Goal: Transaction & Acquisition: Book appointment/travel/reservation

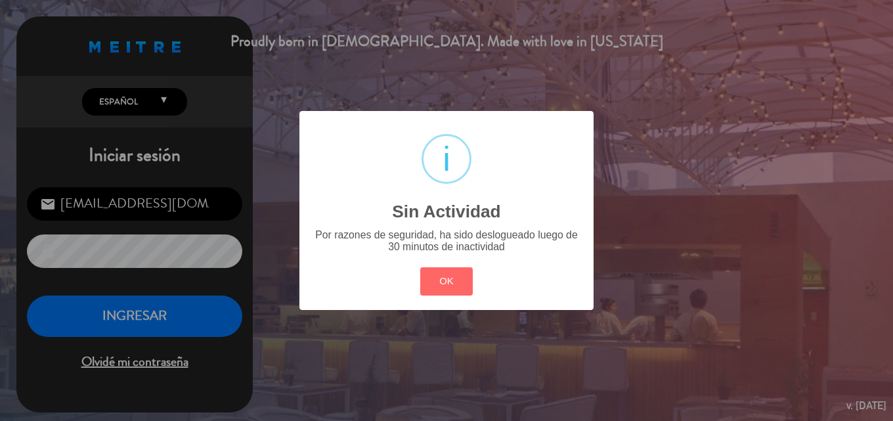
drag, startPoint x: 0, startPoint y: 0, endPoint x: 249, endPoint y: 276, distance: 371.8
click at [432, 284] on button "OK" at bounding box center [446, 281] width 53 height 28
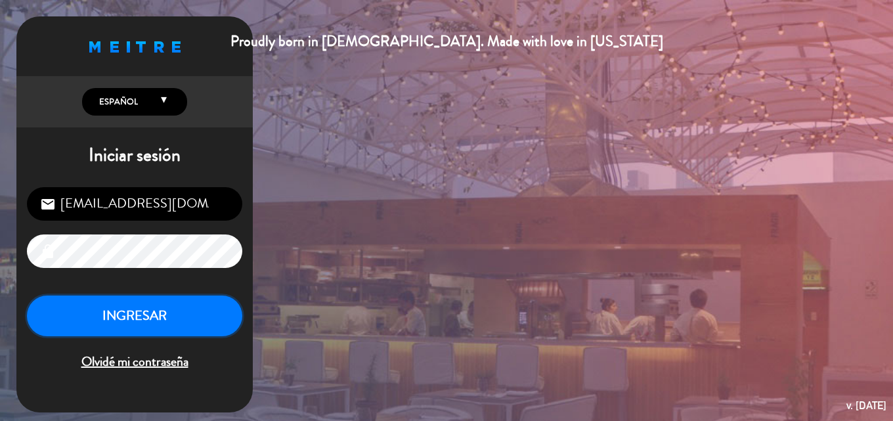
click at [184, 316] on button "INGRESAR" at bounding box center [134, 315] width 215 height 41
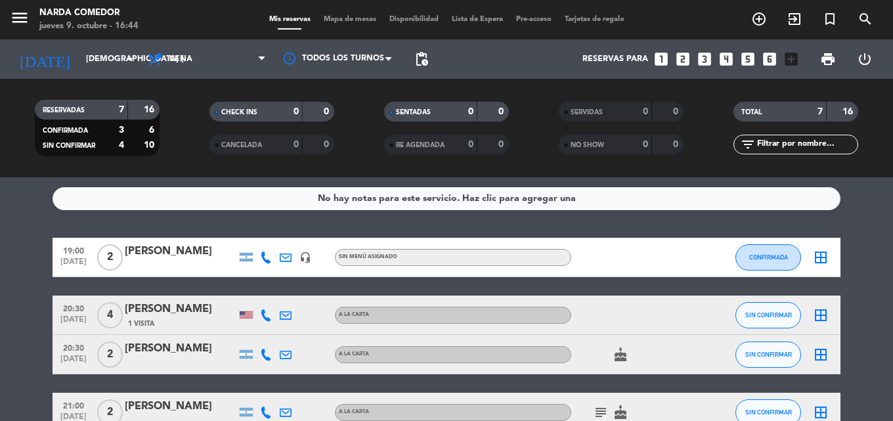
click at [485, 18] on span "Lista de Espera" at bounding box center [477, 19] width 64 height 7
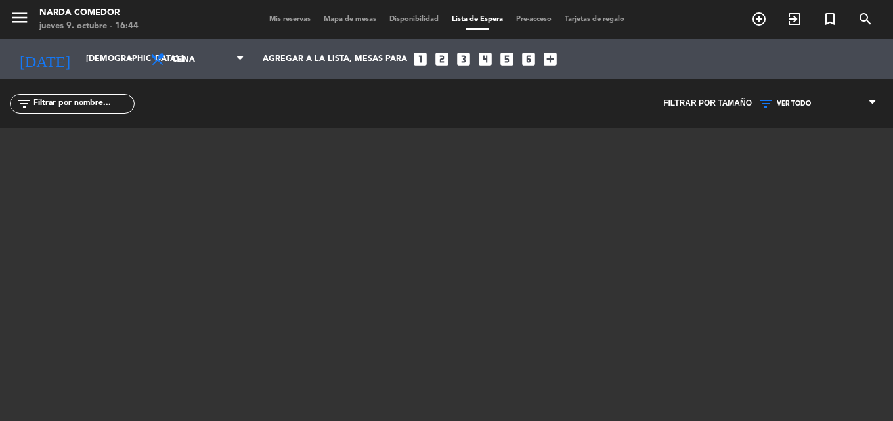
click at [281, 16] on span "Mis reservas" at bounding box center [290, 19] width 54 height 7
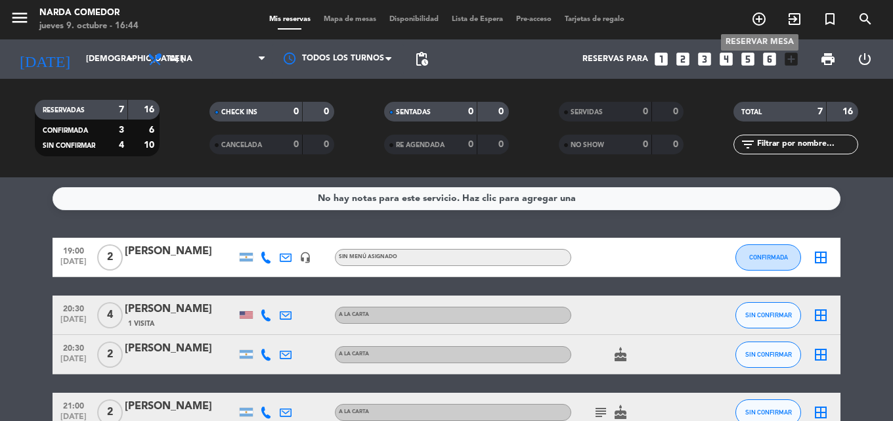
click at [759, 24] on icon "add_circle_outline" at bounding box center [759, 19] width 16 height 16
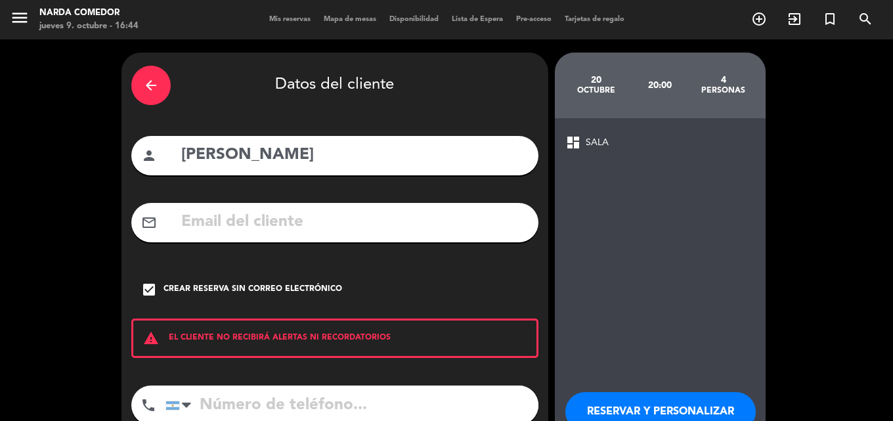
click at [159, 89] on div "arrow_back" at bounding box center [150, 85] width 39 height 39
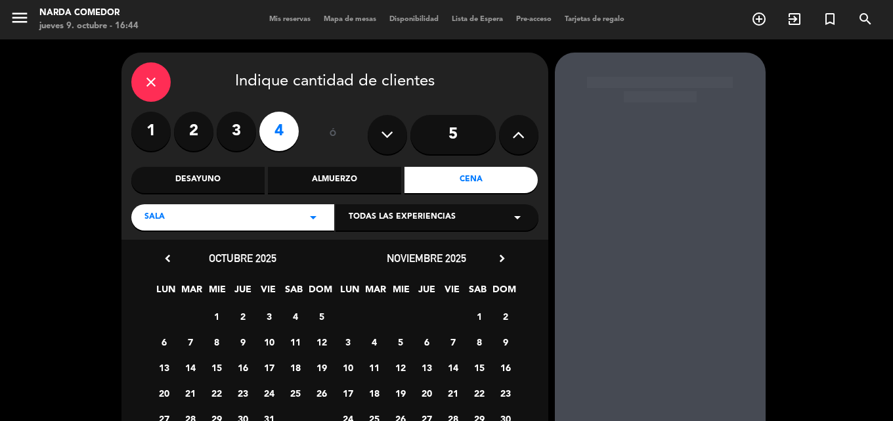
click at [146, 86] on icon "close" at bounding box center [151, 82] width 16 height 16
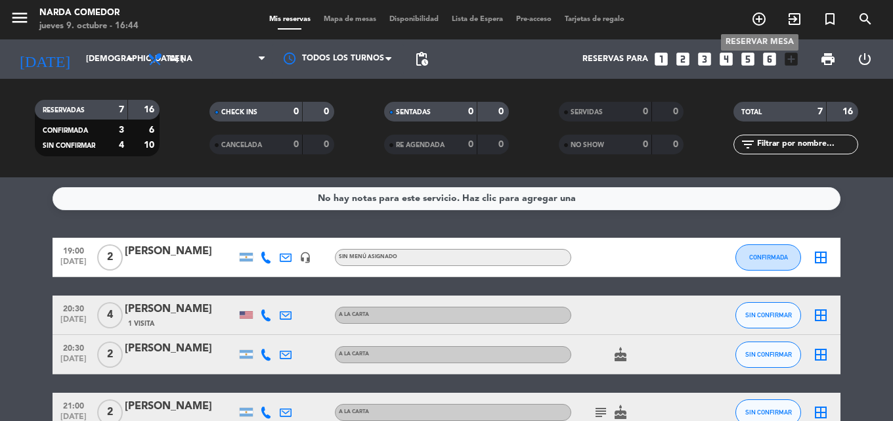
click at [754, 20] on icon "add_circle_outline" at bounding box center [759, 19] width 16 height 16
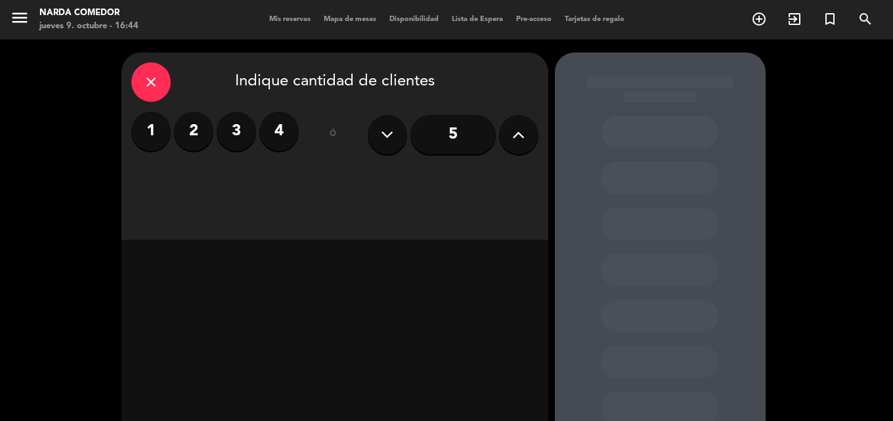
click at [288, 133] on label "4" at bounding box center [278, 131] width 39 height 39
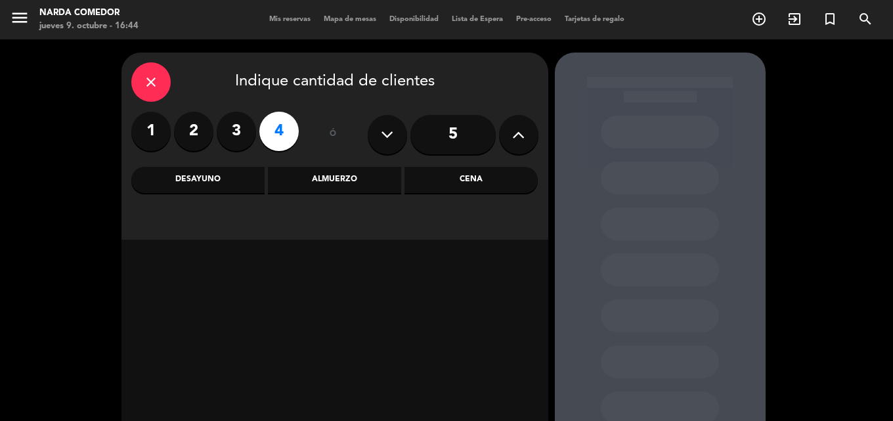
click at [429, 183] on div "Cena" at bounding box center [470, 180] width 133 height 26
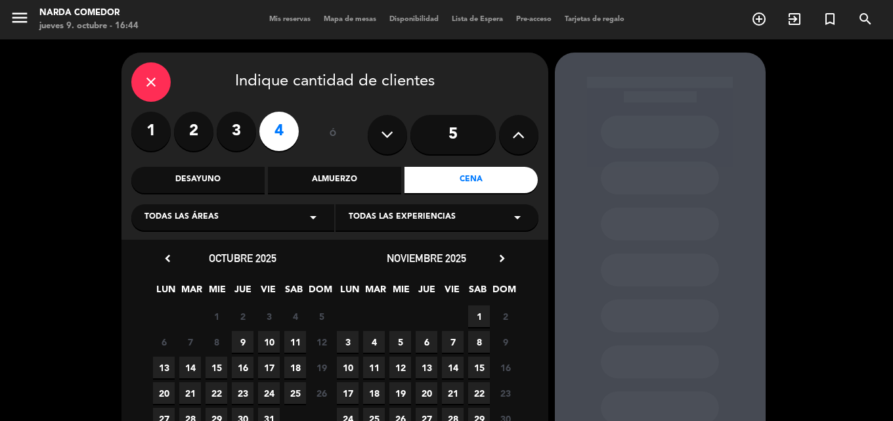
drag, startPoint x: 240, startPoint y: 347, endPoint x: 251, endPoint y: 341, distance: 12.6
click at [240, 347] on span "9" at bounding box center [243, 342] width 22 height 22
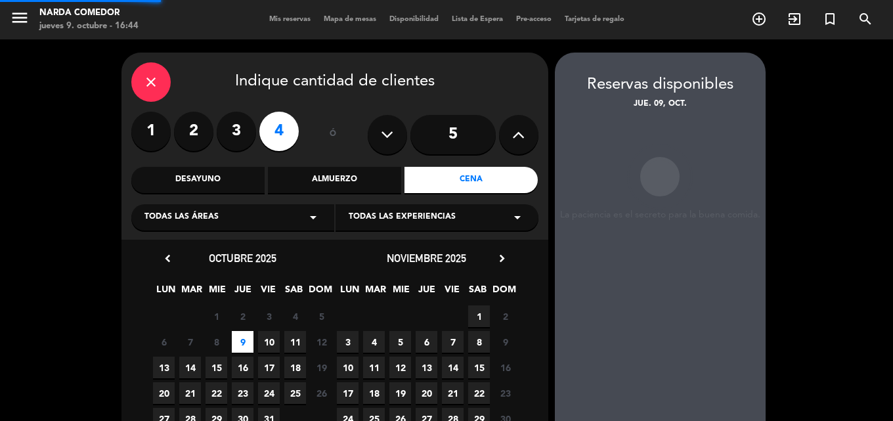
scroll to position [53, 0]
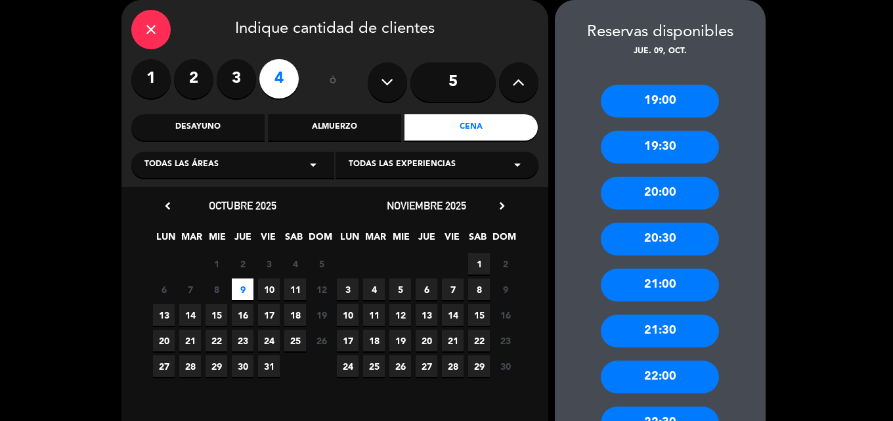
click at [662, 195] on div "20:00" at bounding box center [660, 193] width 118 height 33
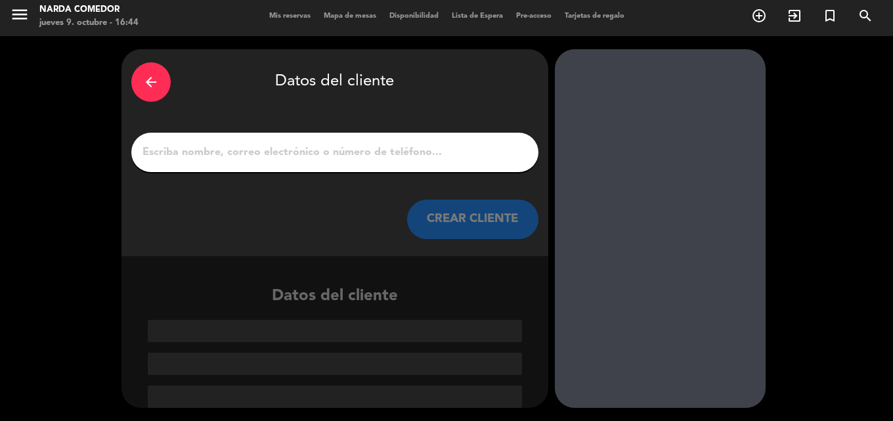
scroll to position [3, 0]
click at [317, 161] on input "1" at bounding box center [334, 152] width 387 height 18
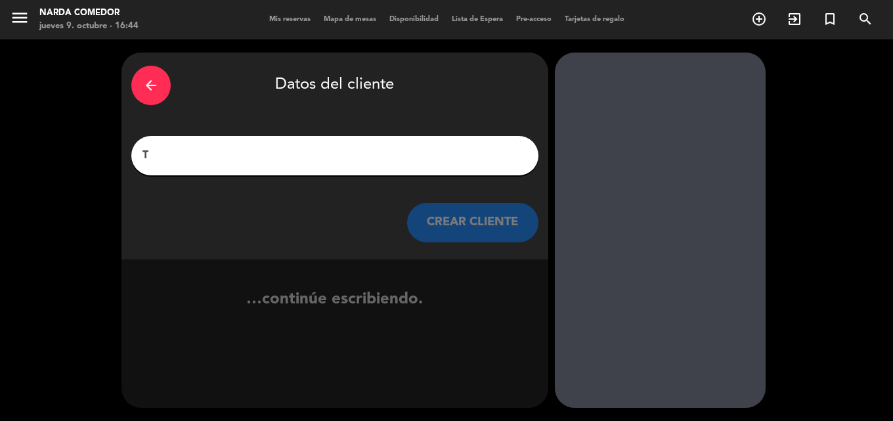
scroll to position [0, 0]
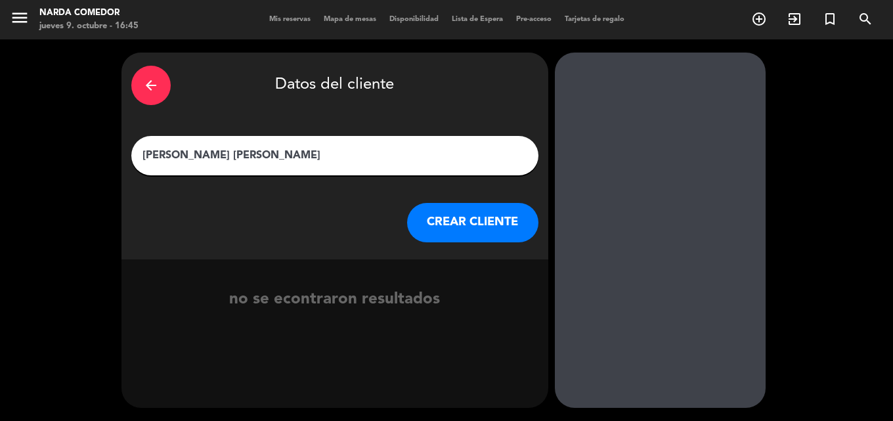
type input "[PERSON_NAME] [PERSON_NAME]"
click at [435, 225] on button "CREAR CLIENTE" at bounding box center [472, 222] width 131 height 39
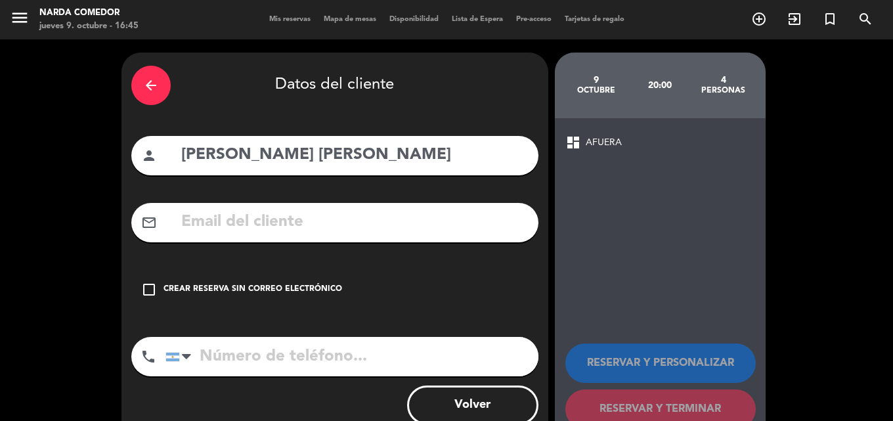
click at [287, 279] on div "check_box_outline_blank Crear reserva sin correo electrónico" at bounding box center [334, 289] width 407 height 39
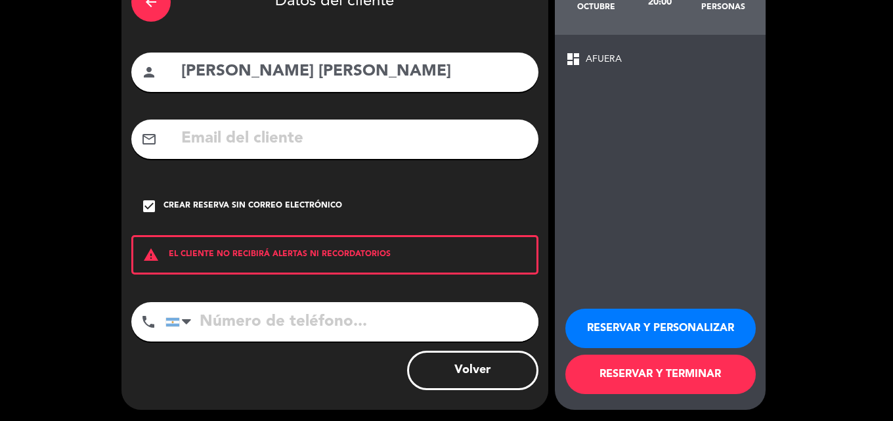
scroll to position [85, 0]
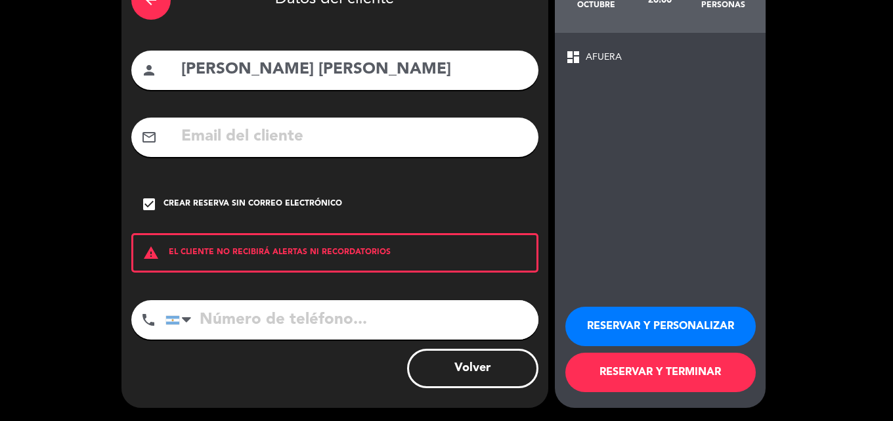
click at [673, 374] on button "RESERVAR Y TERMINAR" at bounding box center [660, 371] width 190 height 39
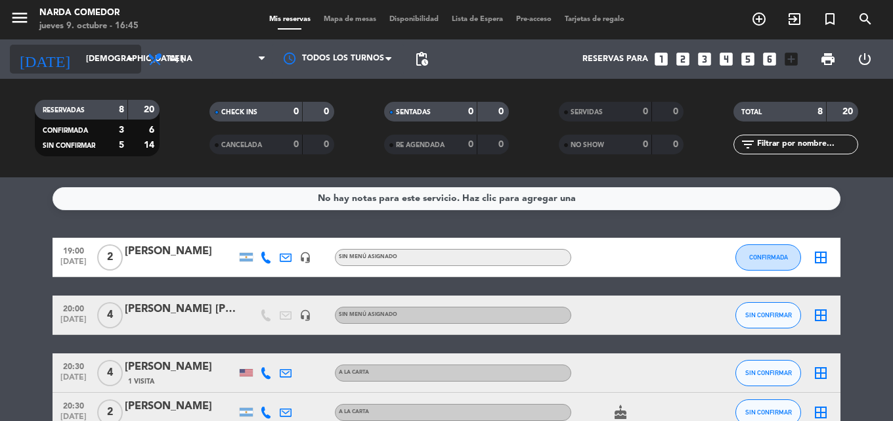
click at [123, 49] on input "[DEMOGRAPHIC_DATA] [DATE]" at bounding box center [134, 59] width 111 height 22
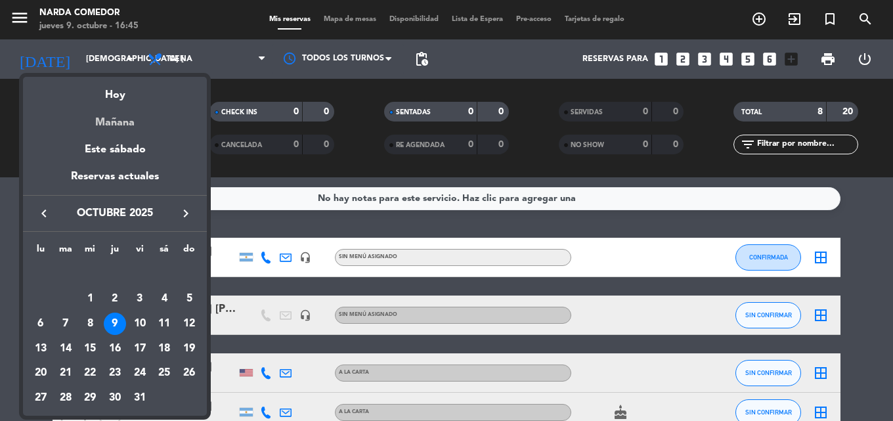
click at [123, 123] on div "Mañana" at bounding box center [115, 117] width 184 height 27
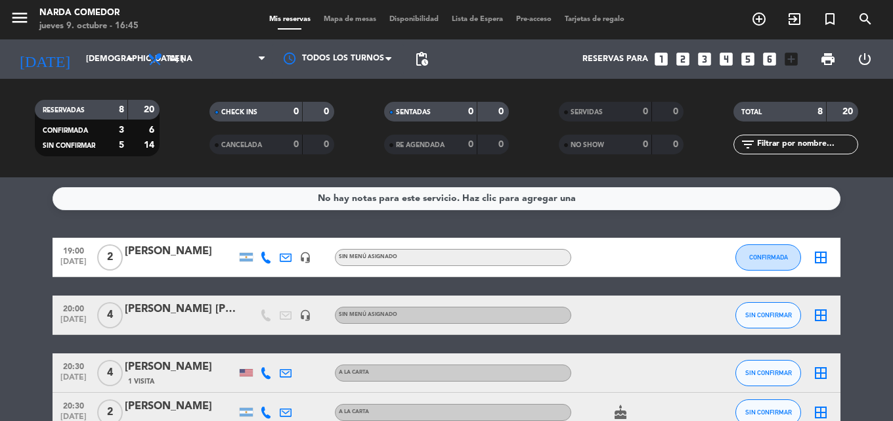
type input "vie. [DATE]"
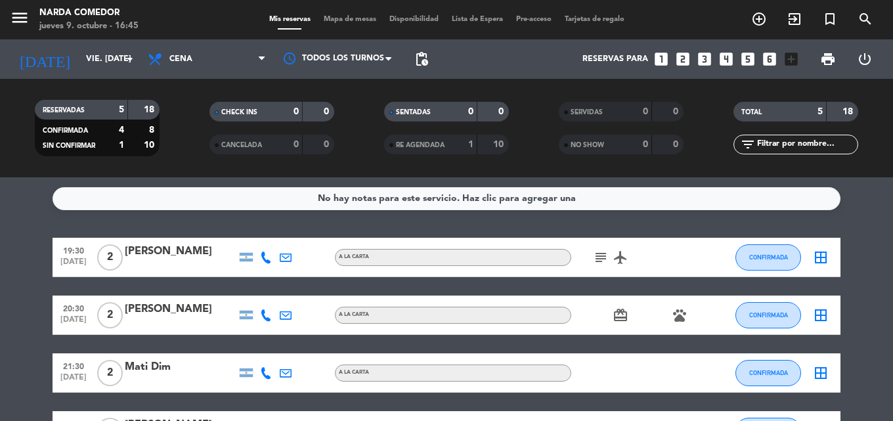
click at [473, 17] on span "Lista de Espera" at bounding box center [477, 19] width 64 height 7
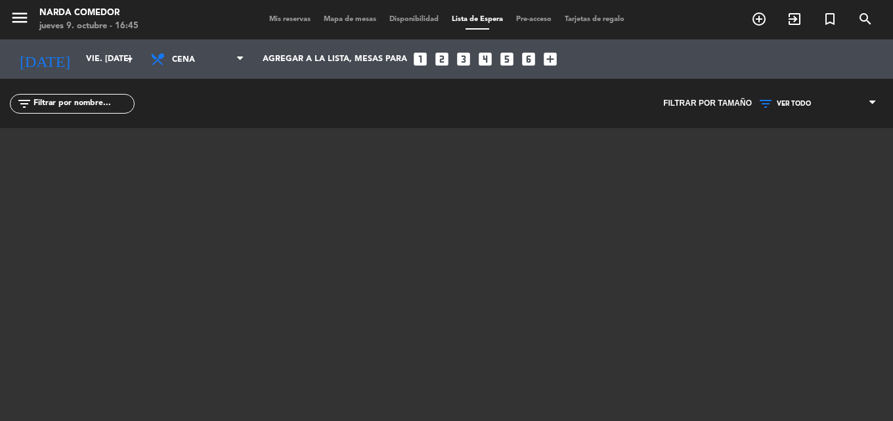
click at [280, 20] on span "Mis reservas" at bounding box center [290, 19] width 54 height 7
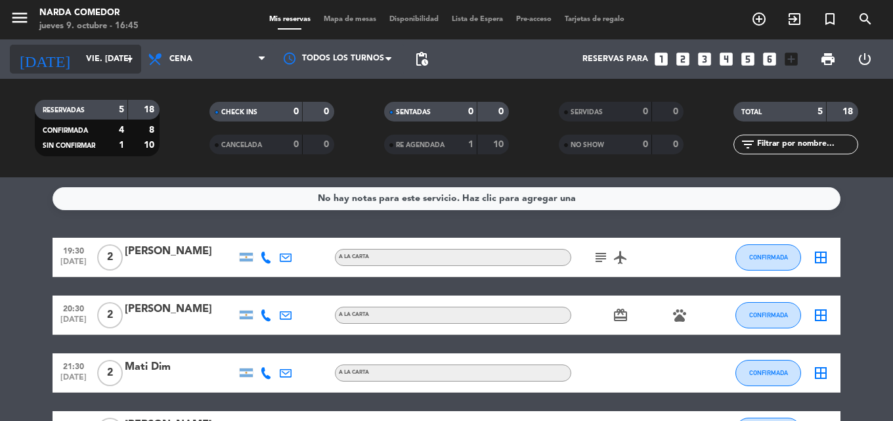
click at [129, 49] on input "vie. [DATE]" at bounding box center [134, 59] width 111 height 22
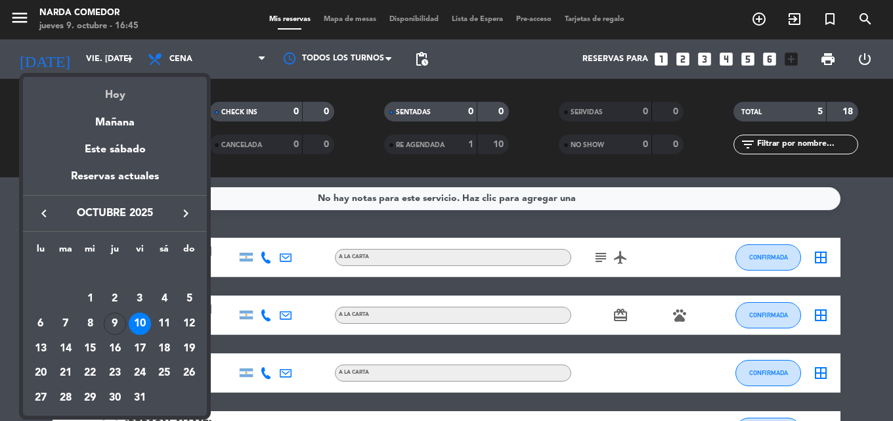
click at [121, 94] on div "Hoy" at bounding box center [115, 90] width 184 height 27
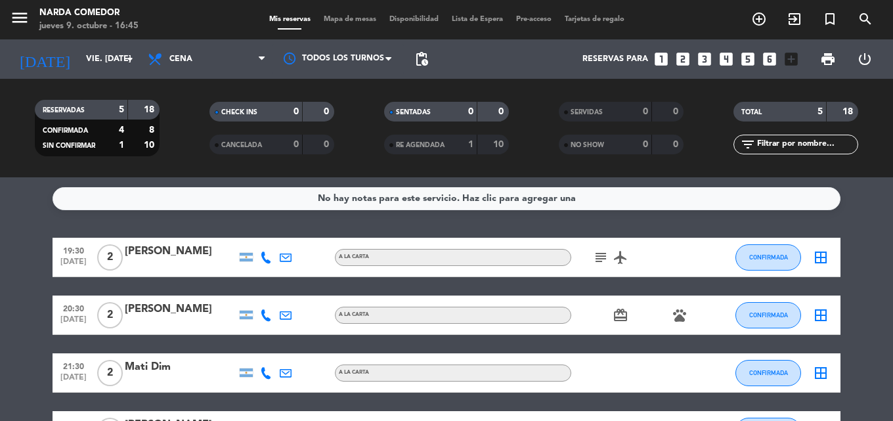
type input "[DEMOGRAPHIC_DATA] [DATE]"
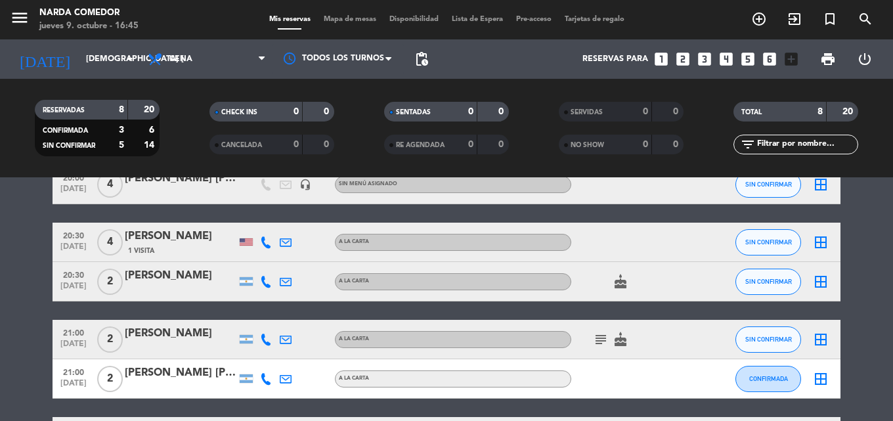
scroll to position [131, 0]
